Goal: Information Seeking & Learning: Learn about a topic

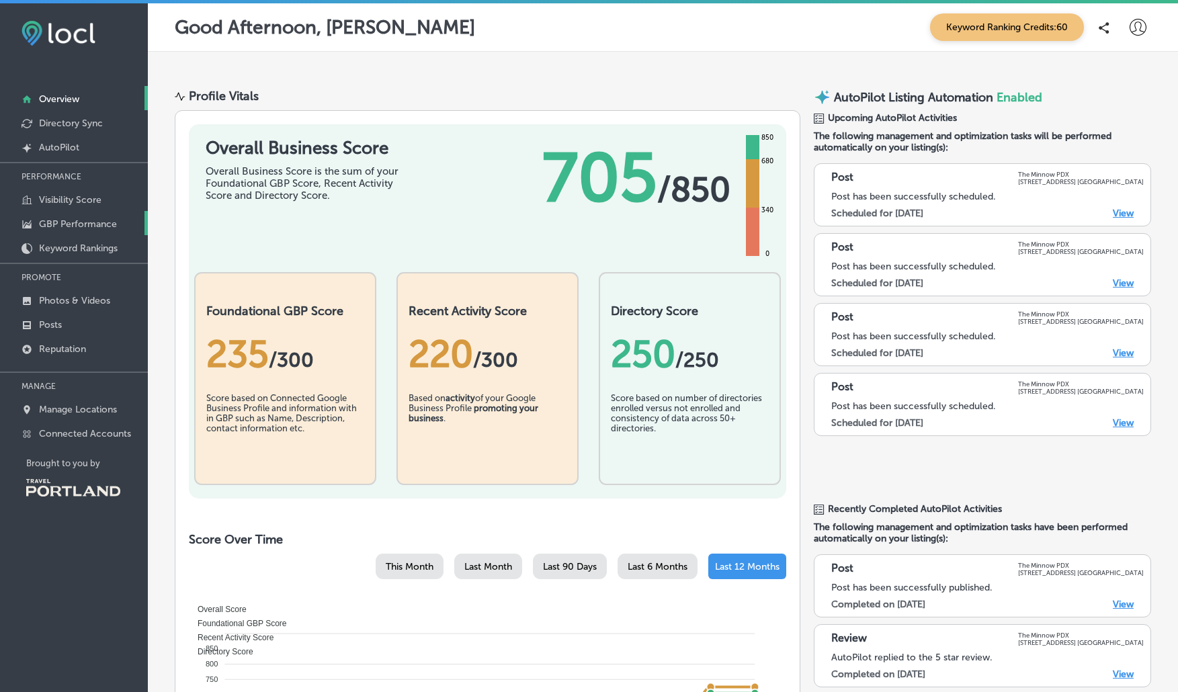
click at [87, 226] on p "GBP Performance" at bounding box center [78, 223] width 78 height 11
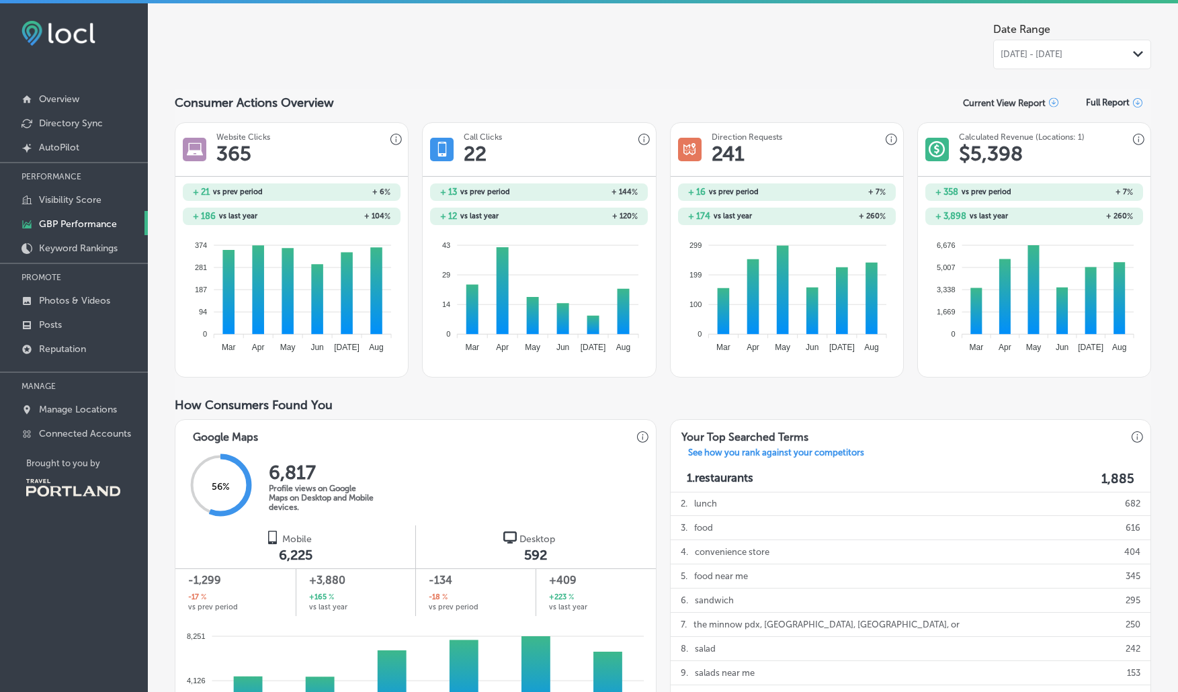
scroll to position [112, 0]
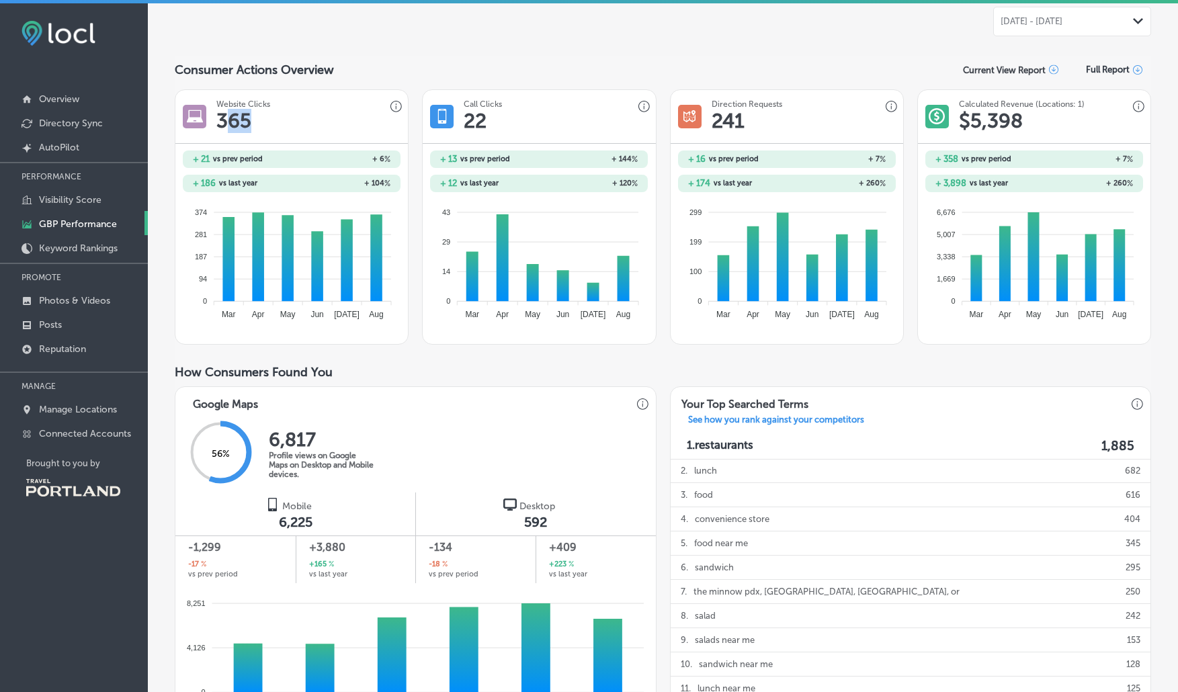
drag, startPoint x: 247, startPoint y: 126, endPoint x: 226, endPoint y: 124, distance: 20.9
click at [226, 124] on div "Website Clicks 365" at bounding box center [243, 116] width 54 height 34
click at [301, 115] on div "Website Clicks 365" at bounding box center [291, 117] width 233 height 54
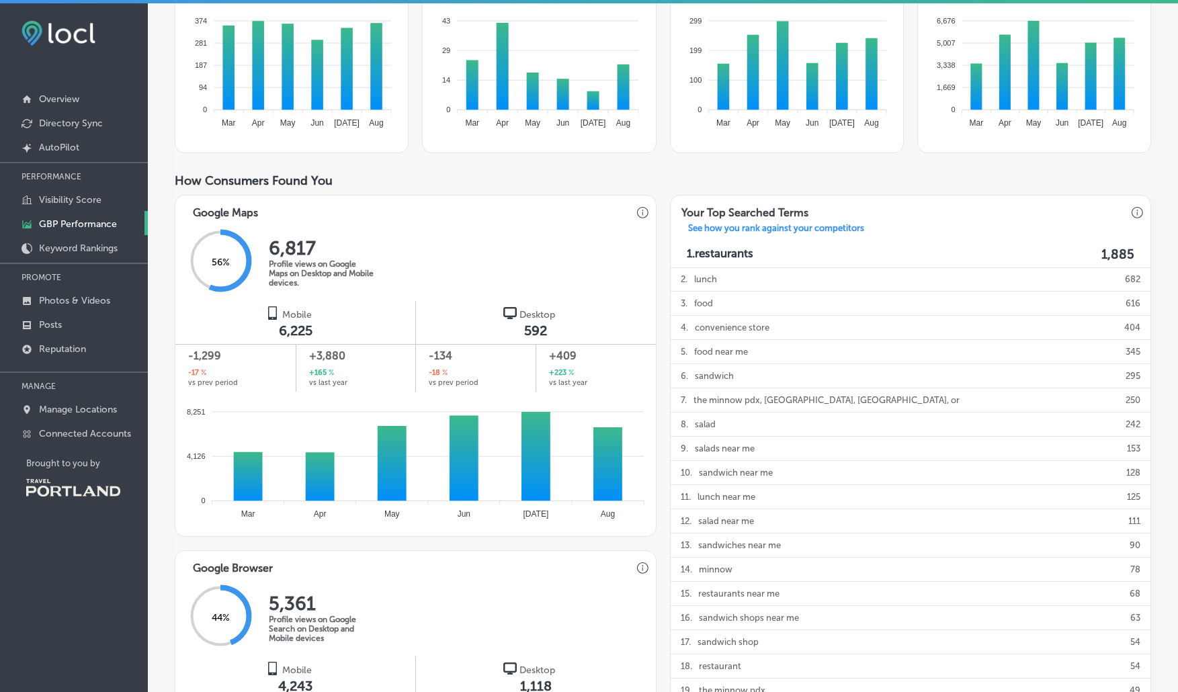
scroll to position [336, 0]
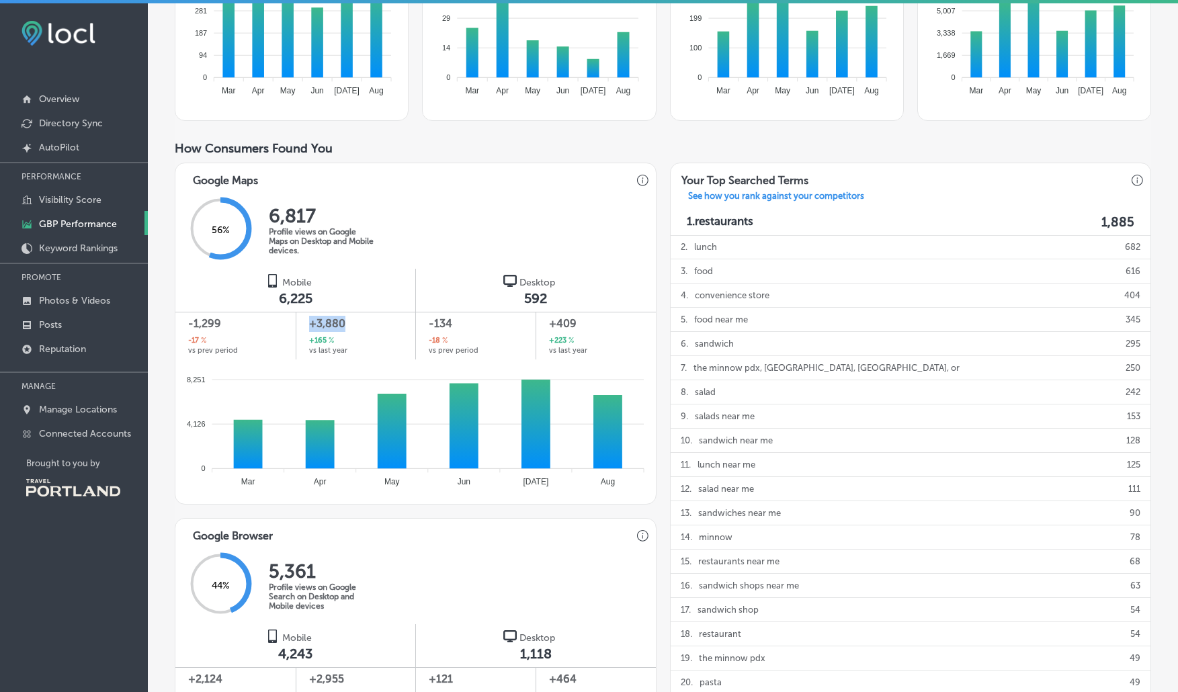
drag, startPoint x: 329, startPoint y: 326, endPoint x: 306, endPoint y: 327, distance: 22.9
click at [306, 327] on div "+3,880 +165 % vs last year" at bounding box center [356, 336] width 120 height 48
click at [430, 240] on div "56 % 6,817 Profile views on Google Maps on Desktop and Mobile devices." at bounding box center [415, 230] width 481 height 78
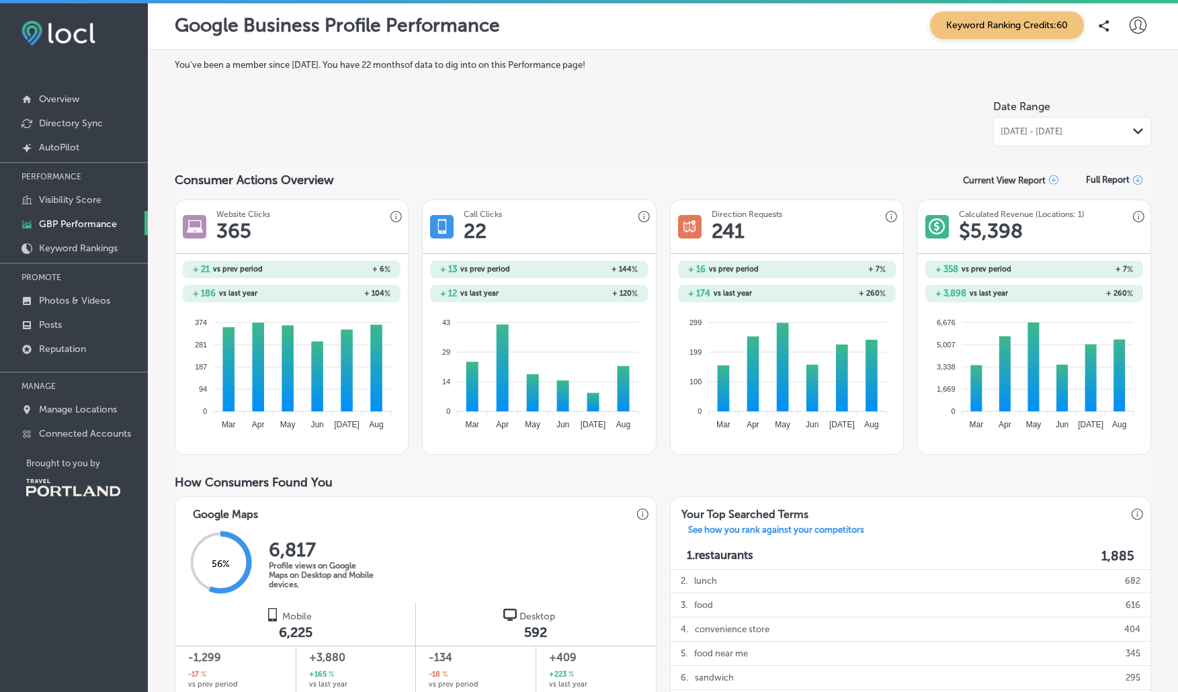
scroll to position [0, 0]
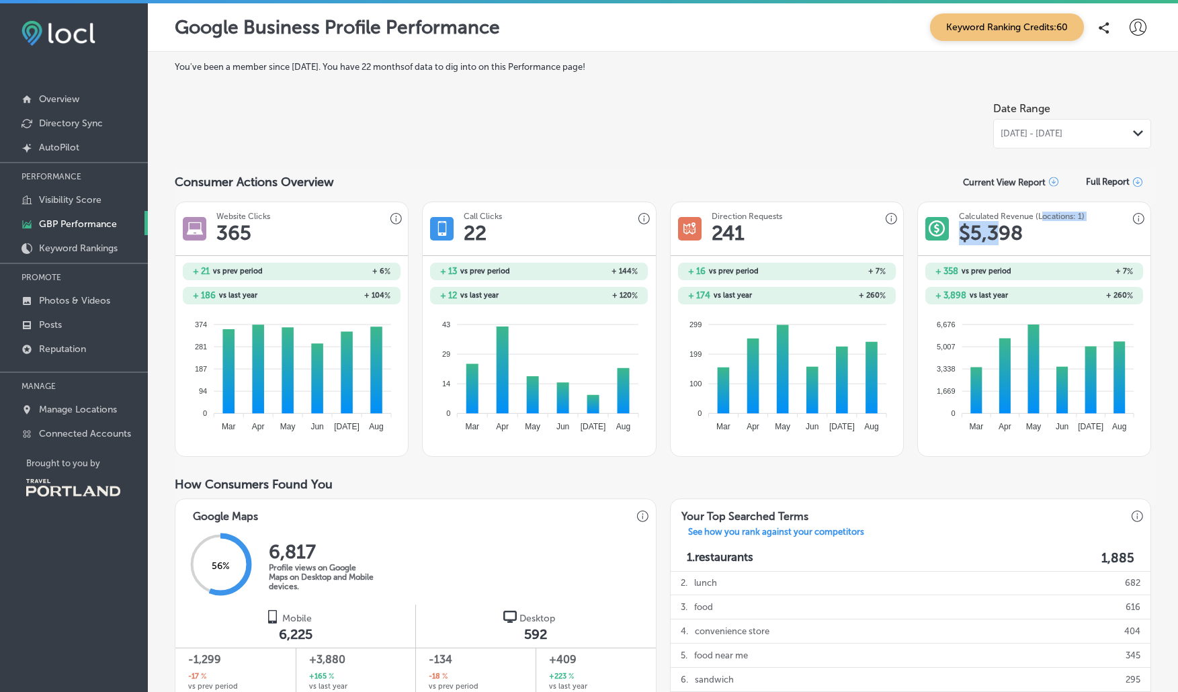
drag, startPoint x: 1032, startPoint y: 237, endPoint x: 958, endPoint y: 211, distance: 79.1
click at [968, 220] on div "Calculated Revenue (Locations: 1) $ 5,398" at bounding box center [1022, 229] width 126 height 34
click at [521, 142] on div "Date Range [DATE] - [DATE] Path Created with Sketch." at bounding box center [663, 121] width 977 height 53
